Goal: Check status: Check status

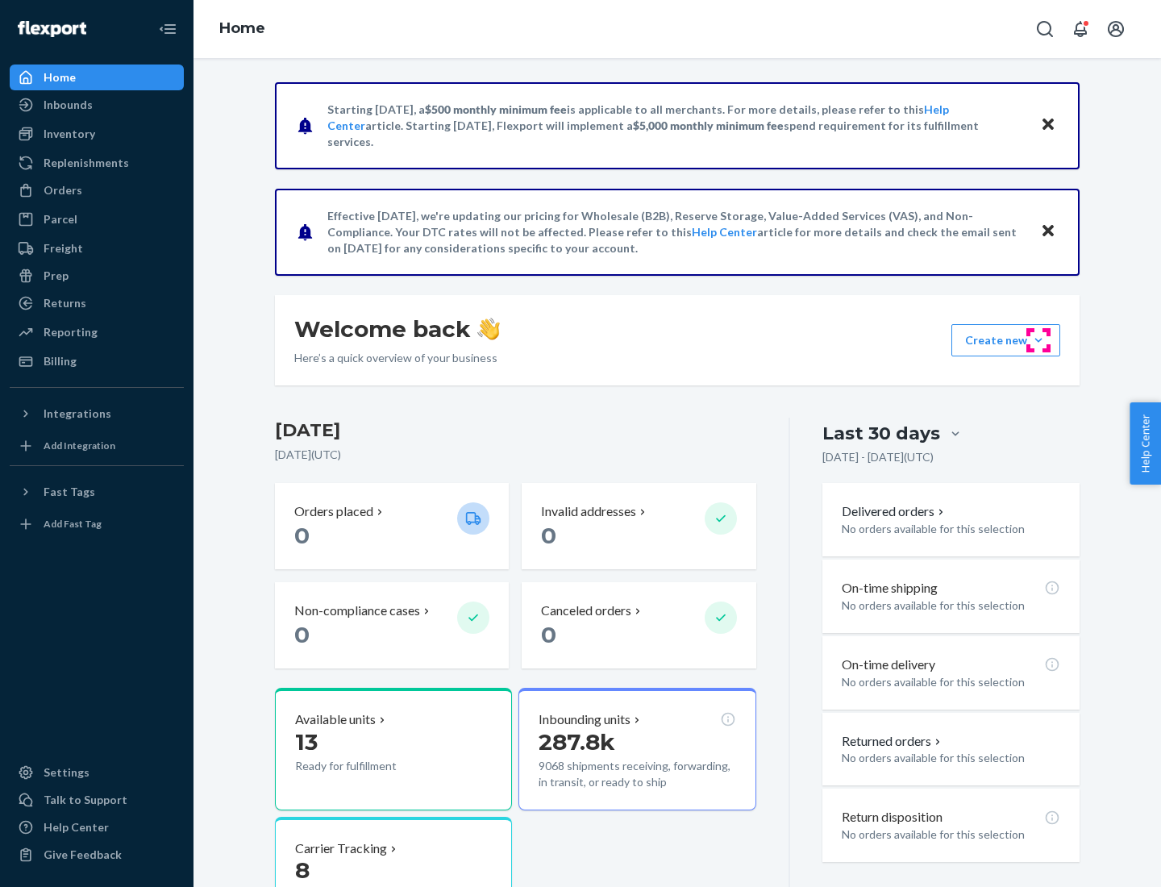
click at [1039, 340] on button "Create new Create new inbound Create new order Create new product" at bounding box center [1006, 340] width 109 height 32
click at [67, 105] on div "Inbounds" at bounding box center [68, 105] width 49 height 16
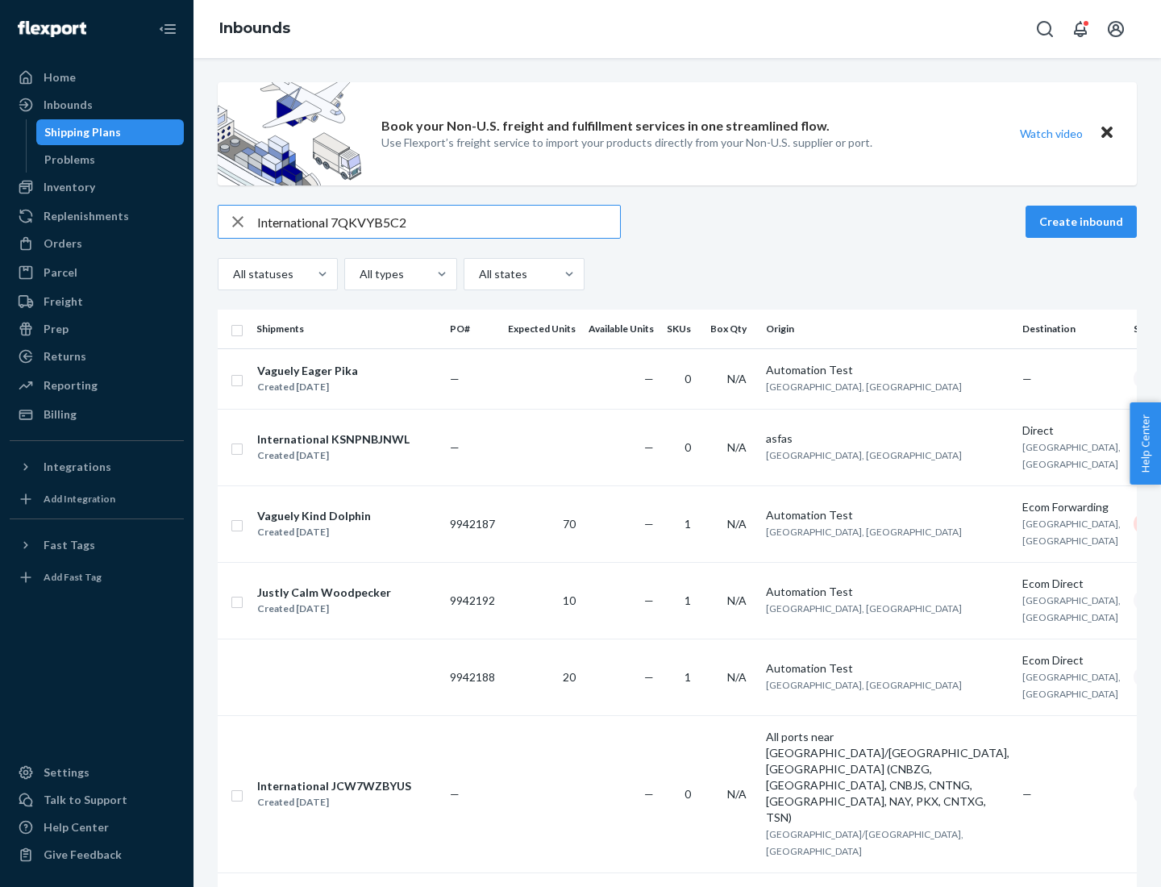
type input "International 7QKVYB5C29"
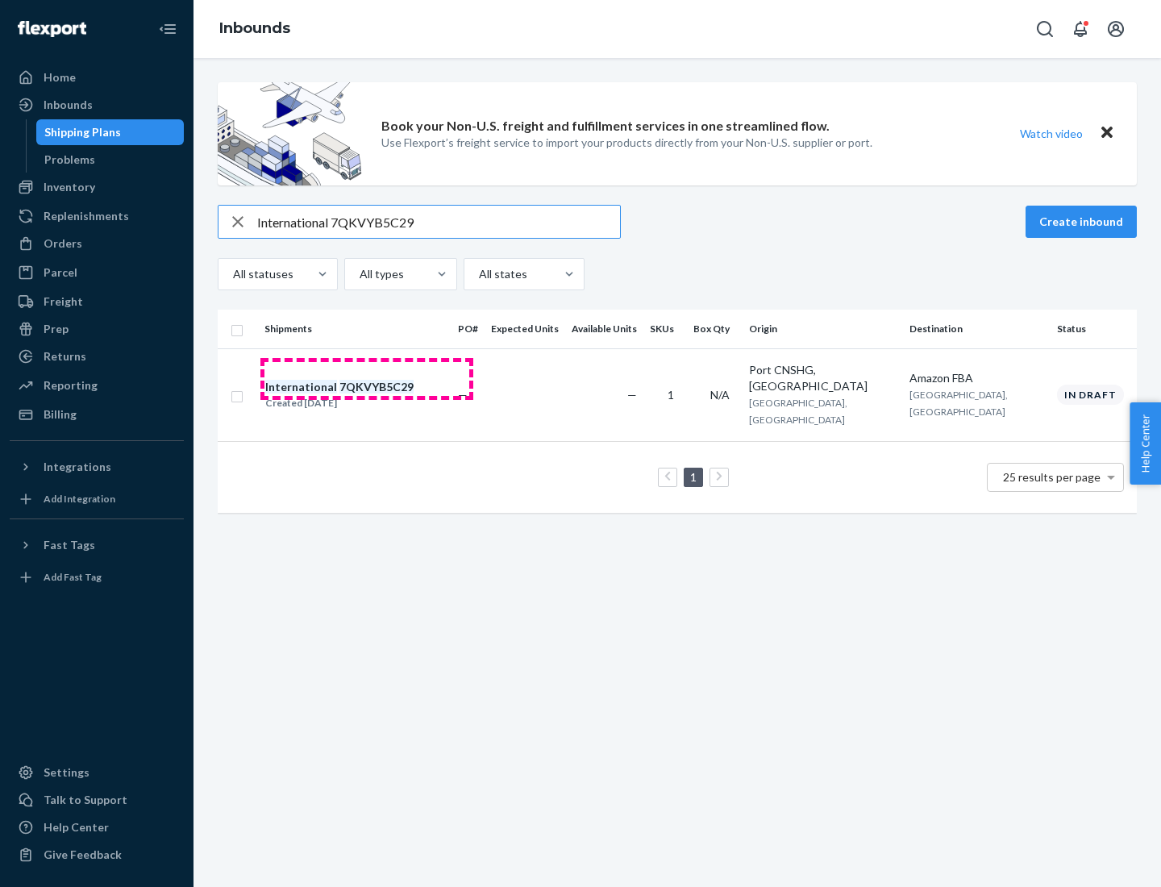
click at [367, 395] on div "Created [DATE]" at bounding box center [339, 403] width 148 height 16
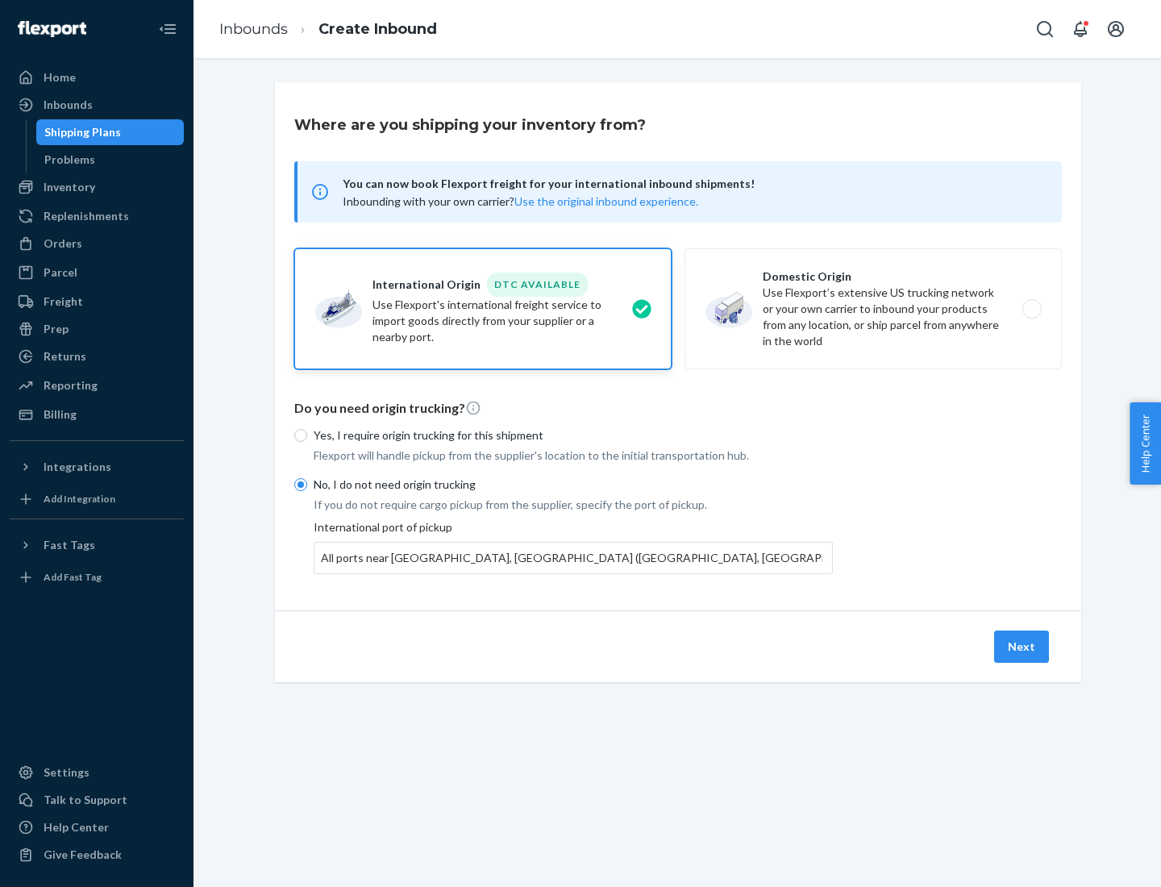
click at [1023, 646] on button "Next" at bounding box center [1021, 647] width 55 height 32
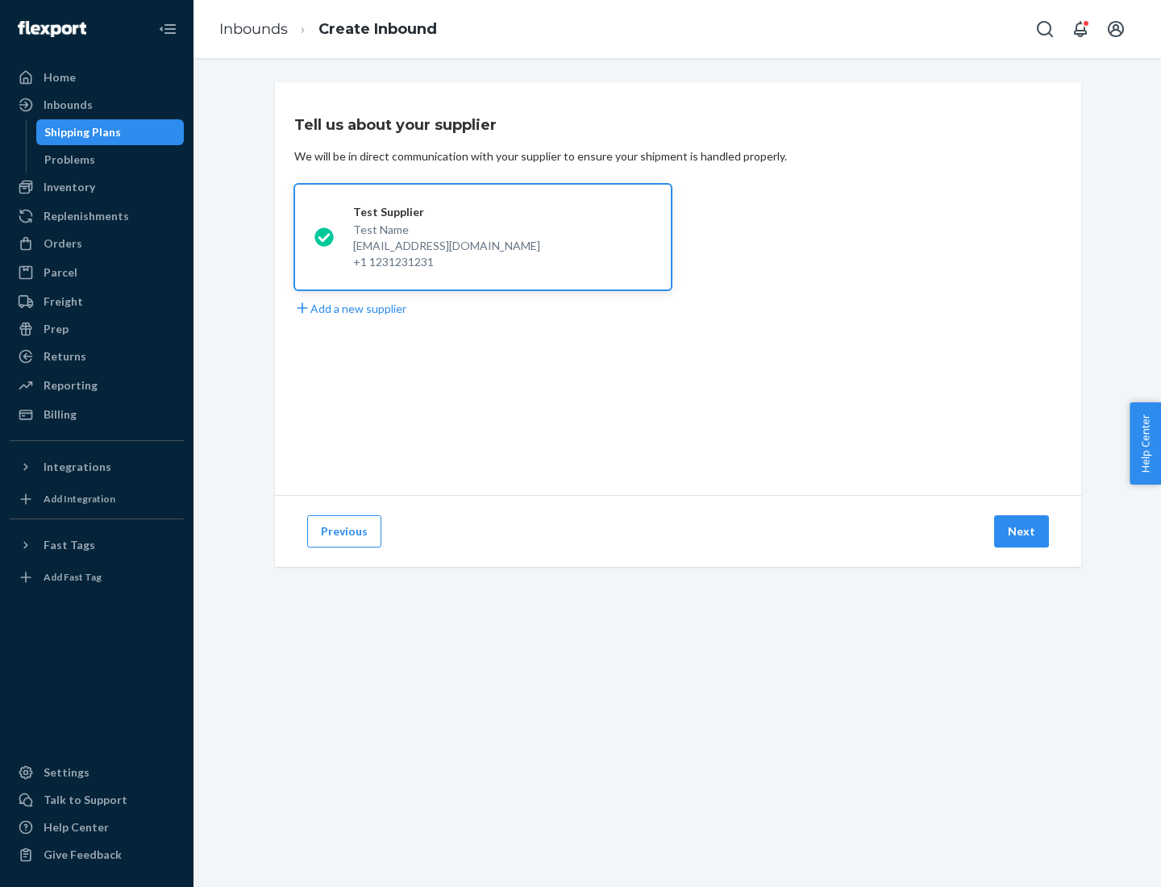
click at [1023, 531] on button "Next" at bounding box center [1021, 531] width 55 height 32
